Goal: Transaction & Acquisition: Download file/media

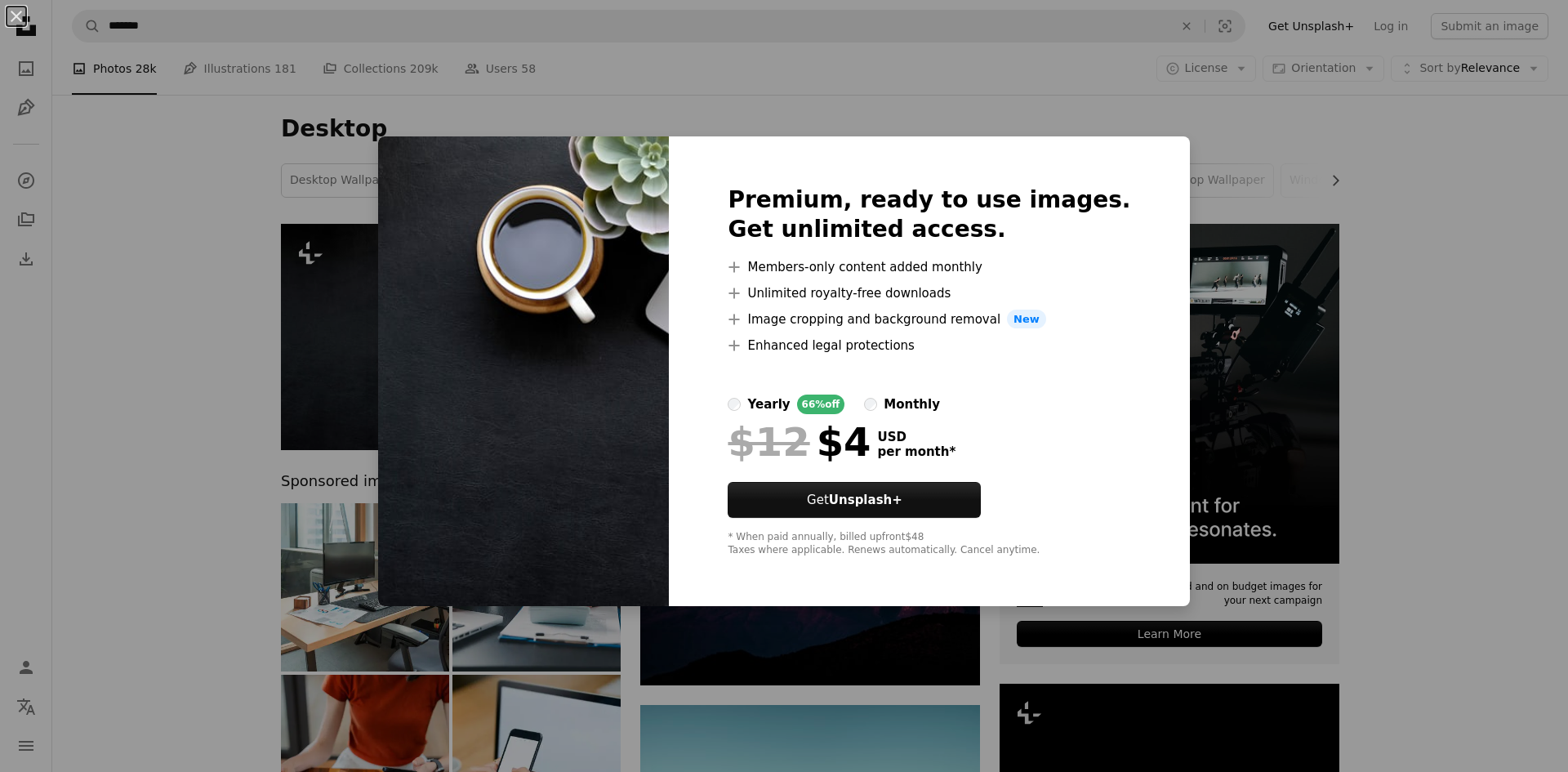
click at [1379, 371] on div "An X shape Premium, ready to use images. Get unlimited access. A plus sign Memb…" at bounding box center [784, 386] width 1568 height 772
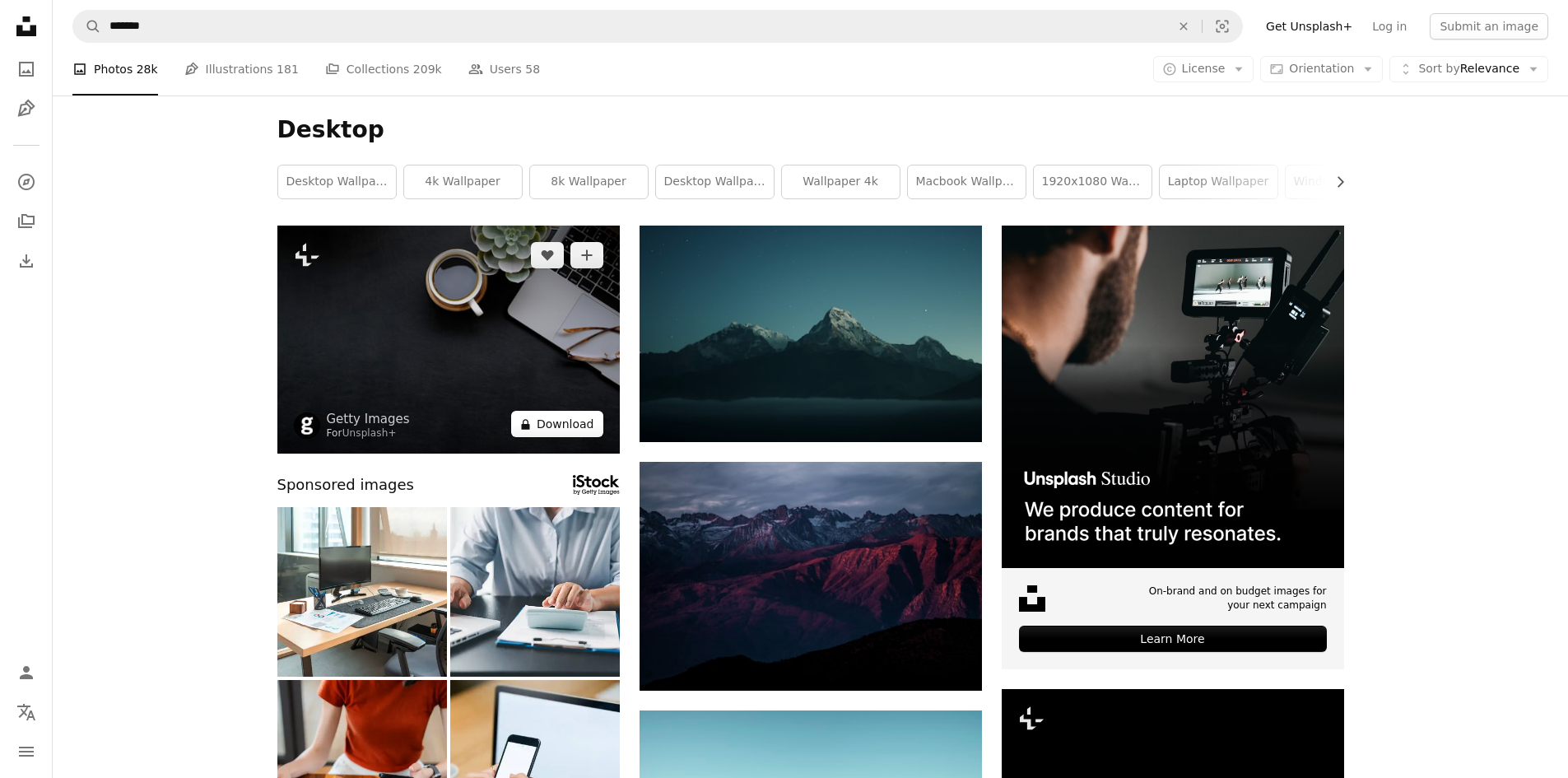
click at [570, 424] on button "A lock Download" at bounding box center [557, 424] width 92 height 27
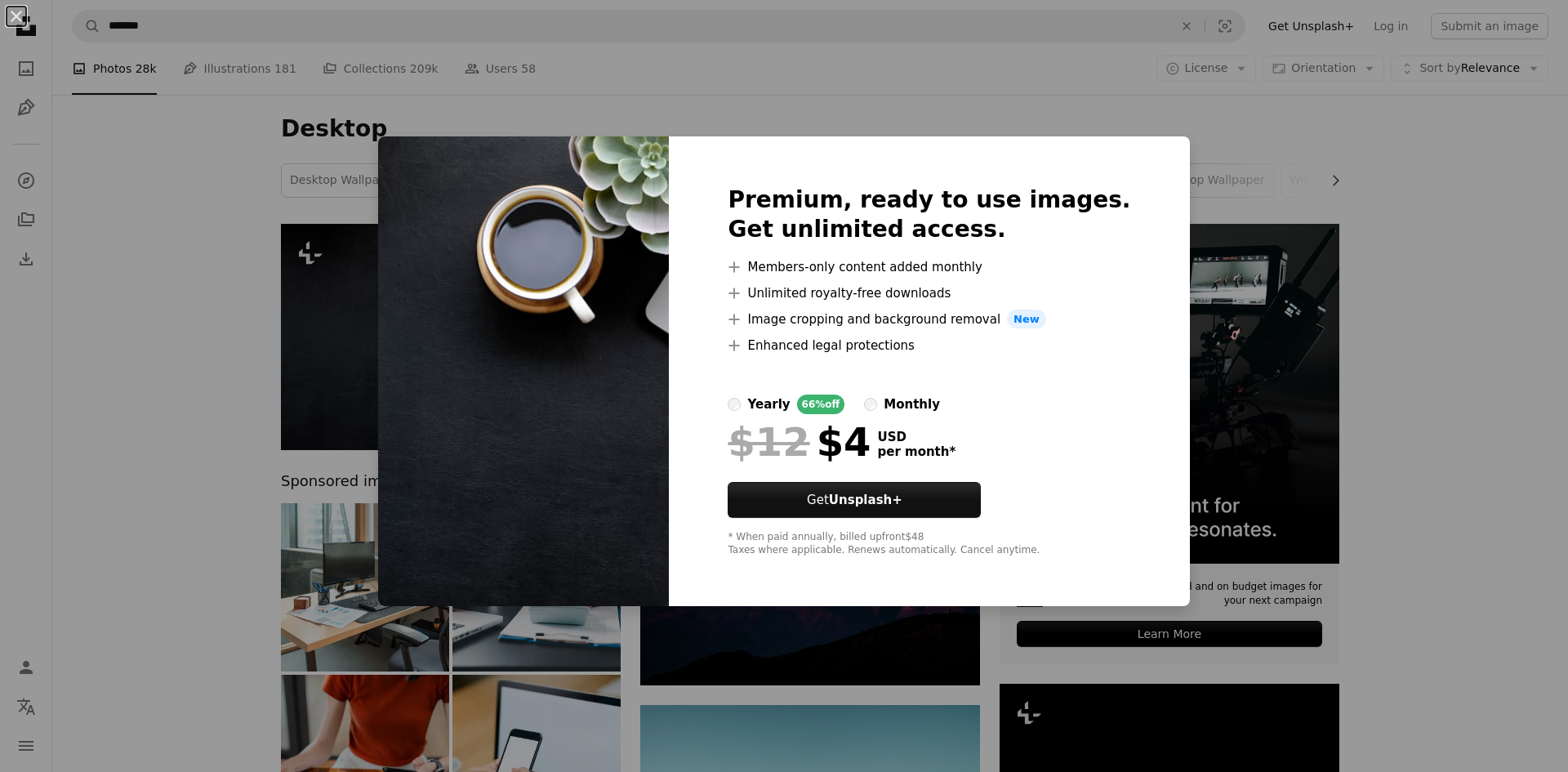
drag, startPoint x: 1567, startPoint y: 508, endPoint x: 1551, endPoint y: 511, distance: 16.3
drag, startPoint x: 1389, startPoint y: 313, endPoint x: 1469, endPoint y: 311, distance: 80.0
click at [1440, 312] on div "An X shape Premium, ready to use images. Get unlimited access. A plus sign Memb…" at bounding box center [784, 386] width 1568 height 772
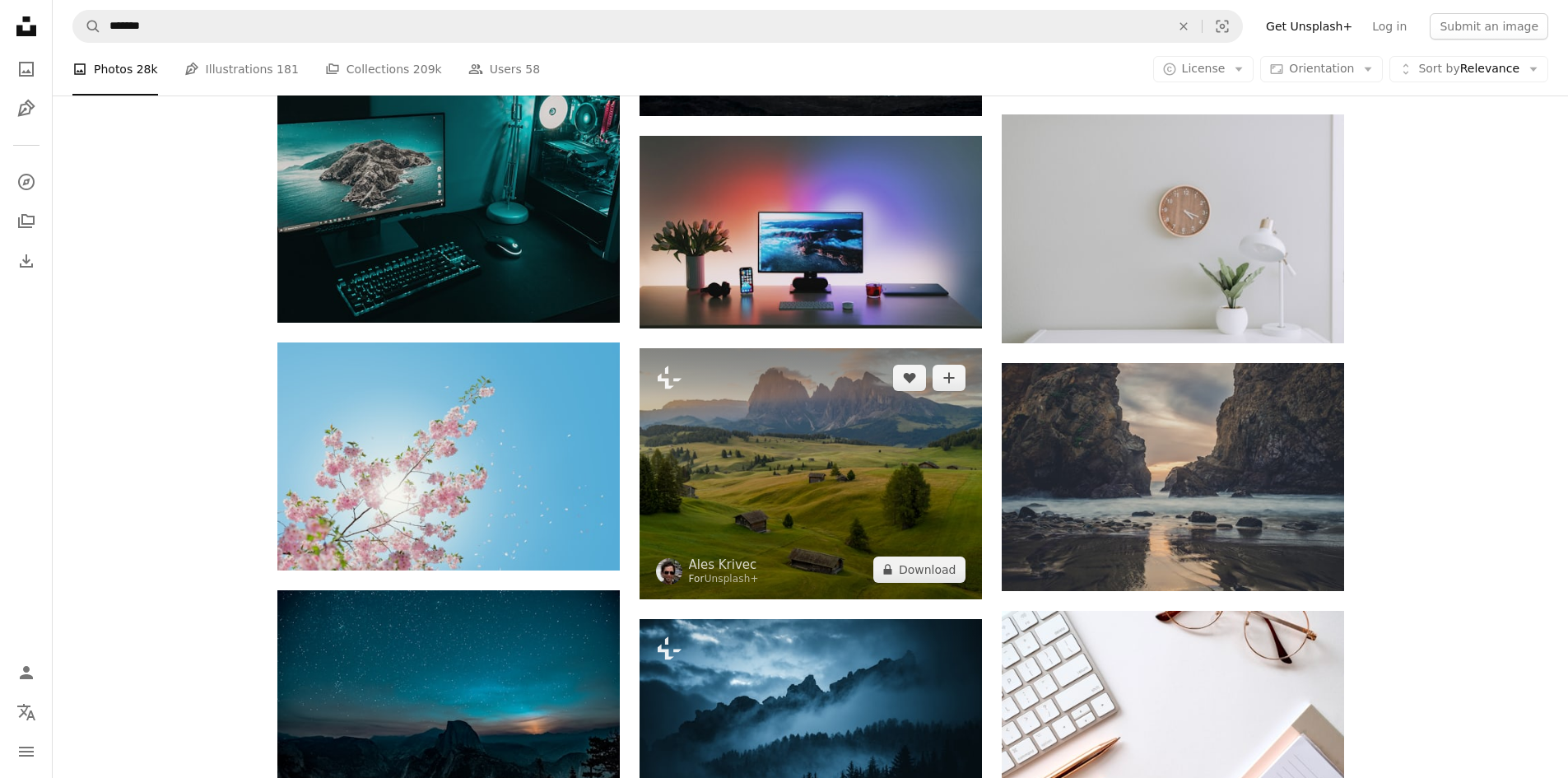
scroll to position [824, 0]
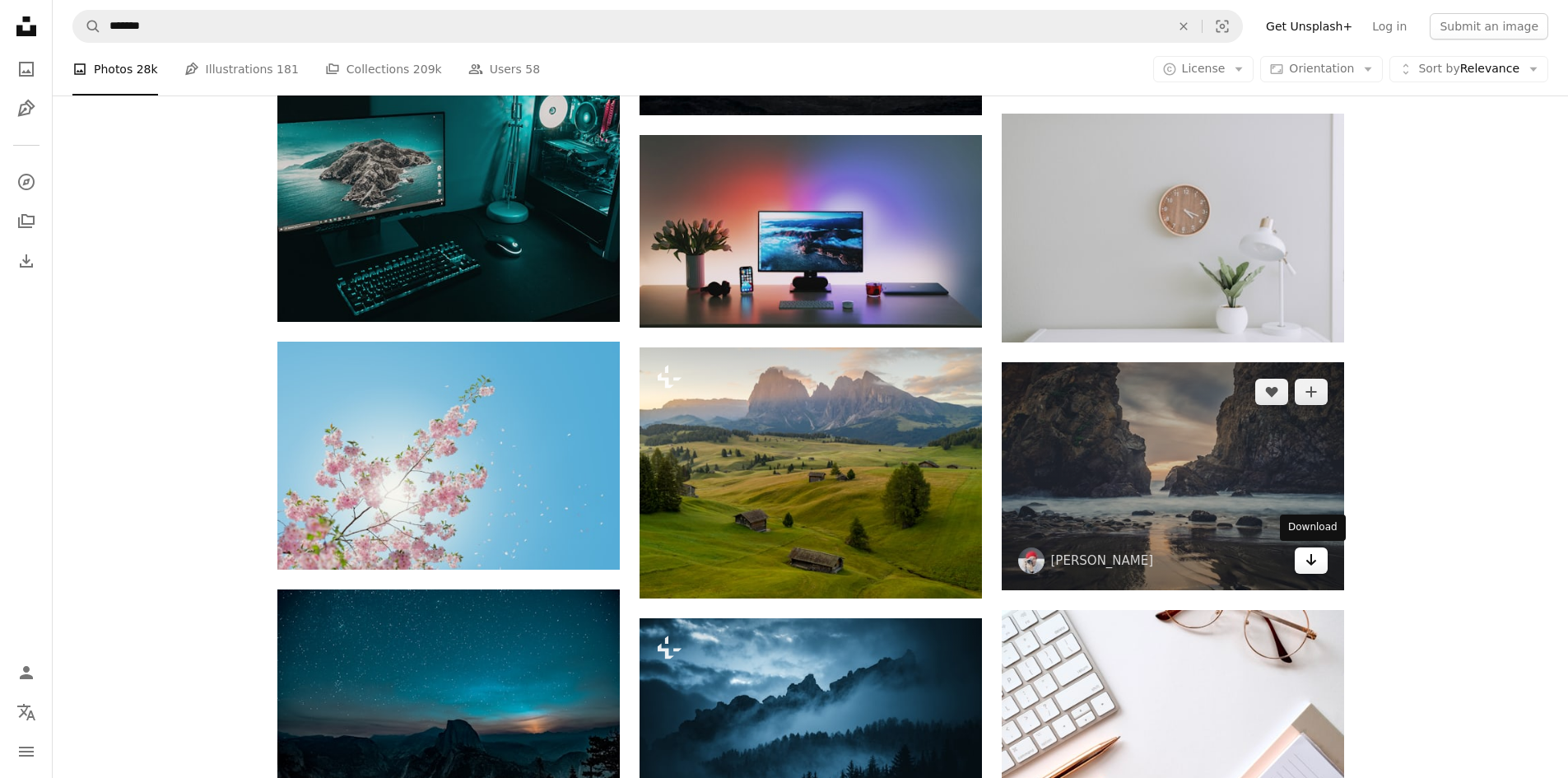
click at [1322, 560] on link "Arrow pointing down" at bounding box center [1311, 560] width 33 height 27
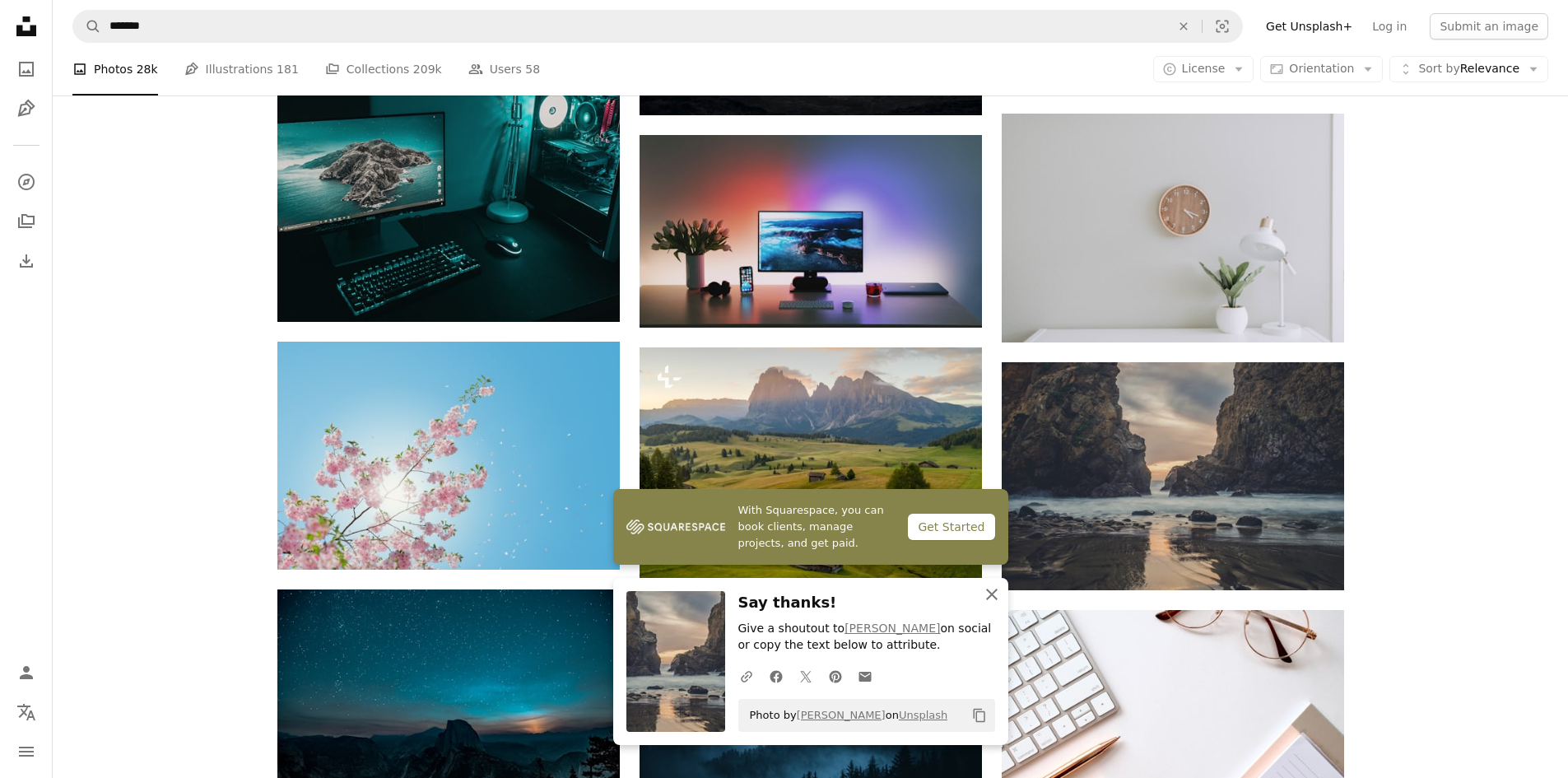
click at [1003, 591] on button "An X shape Close" at bounding box center [992, 595] width 33 height 33
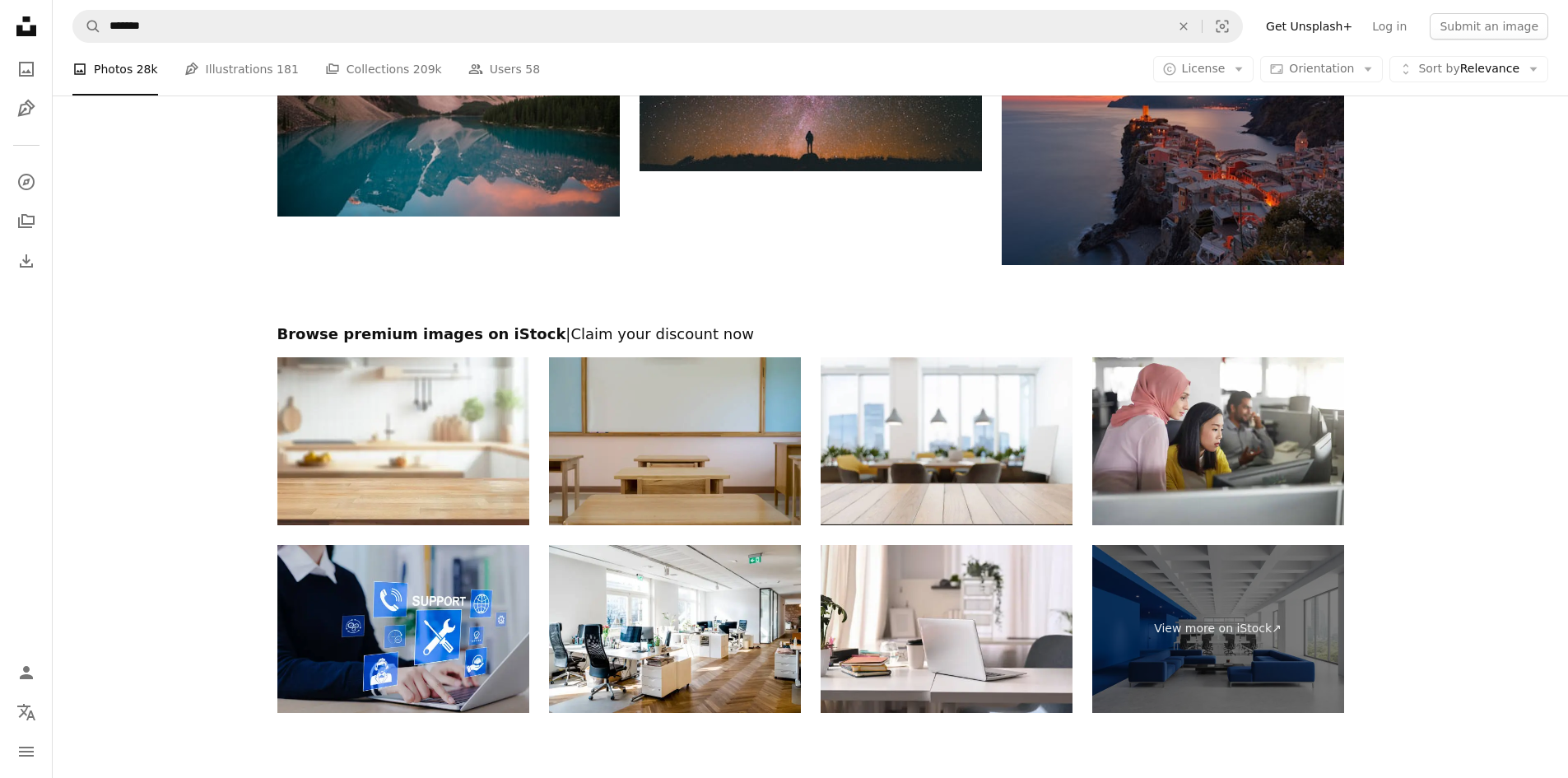
scroll to position [2164, 0]
